Goal: Information Seeking & Learning: Learn about a topic

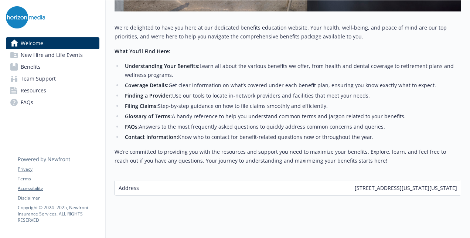
scroll to position [317, 0]
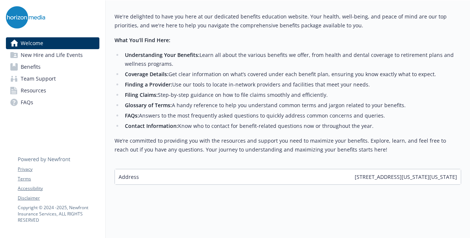
click at [34, 66] on span "Benefits" at bounding box center [31, 67] width 20 height 12
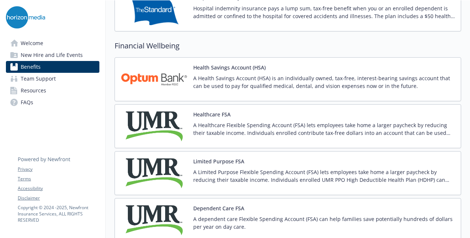
scroll to position [997, 0]
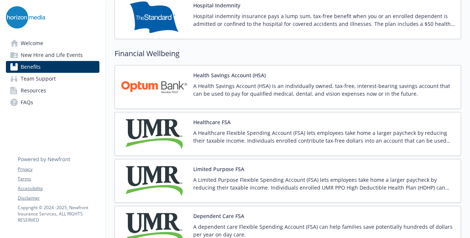
click at [371, 129] on p "A Healthcare Flexible Spending Account (FSA) lets employees take home a larger …" at bounding box center [323, 137] width 261 height 16
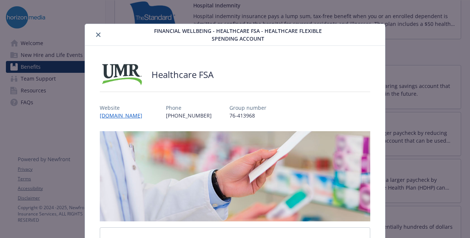
scroll to position [22, 0]
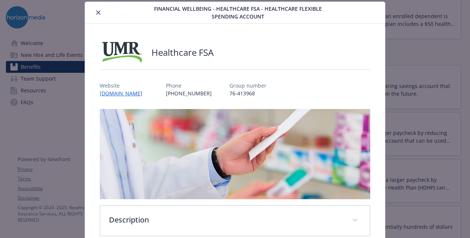
click at [98, 12] on icon "close" at bounding box center [98, 12] width 4 height 4
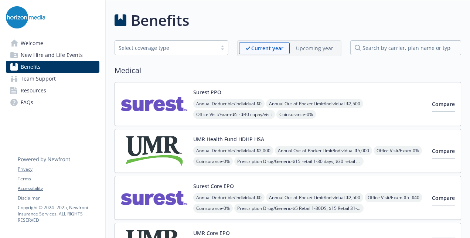
click at [30, 42] on span "Welcome" at bounding box center [32, 43] width 23 height 12
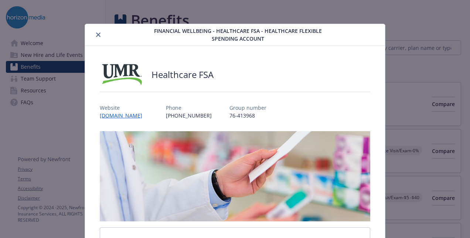
scroll to position [22, 0]
